Goal: Check status

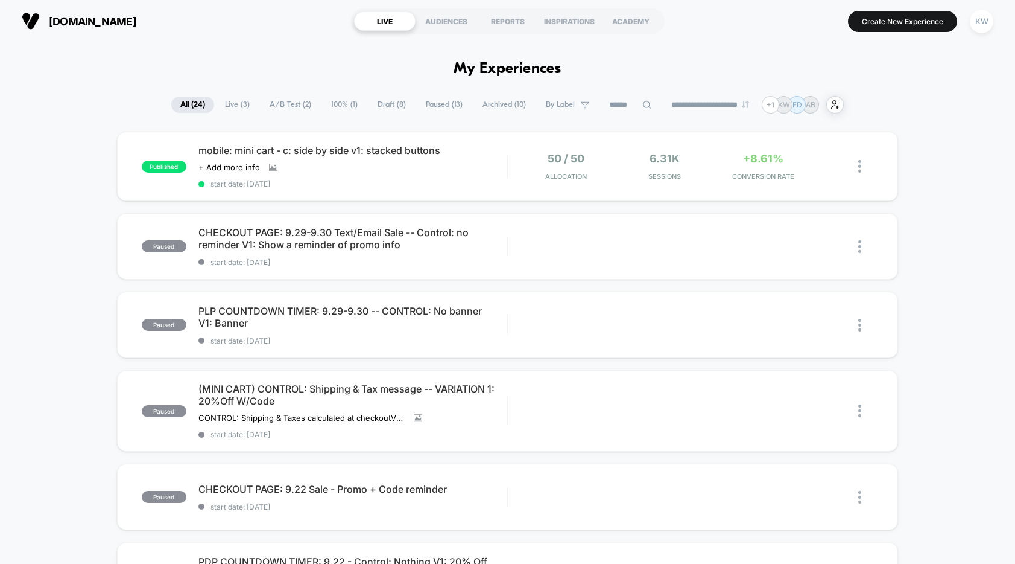
click at [235, 105] on span "Live ( 3 )" at bounding box center [237, 105] width 43 height 16
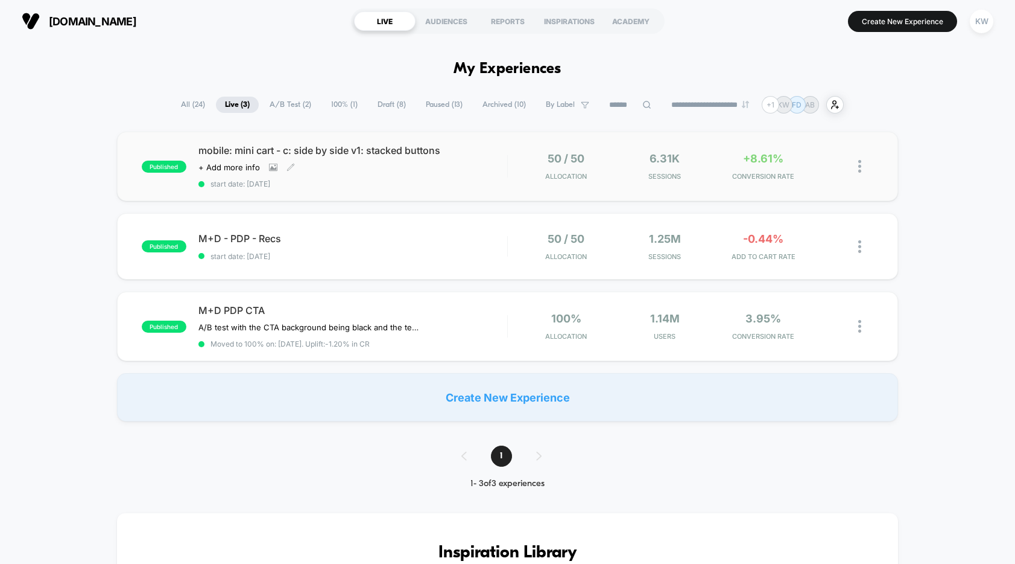
click at [322, 148] on span "mobile: mini cart - c: side by side v1: stacked buttons" at bounding box center [352, 150] width 309 height 12
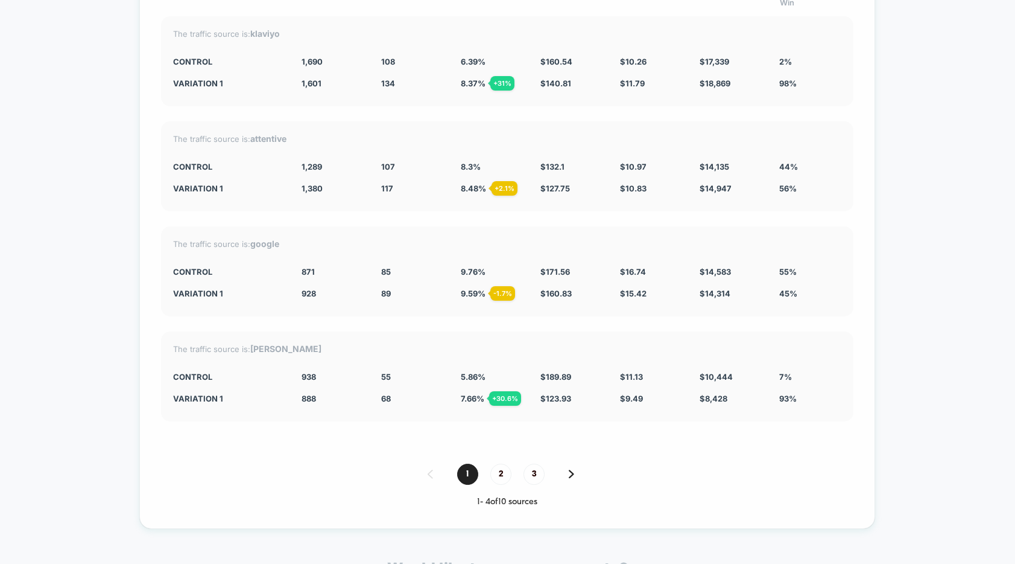
scroll to position [4868, 0]
